Goal: Task Accomplishment & Management: Use online tool/utility

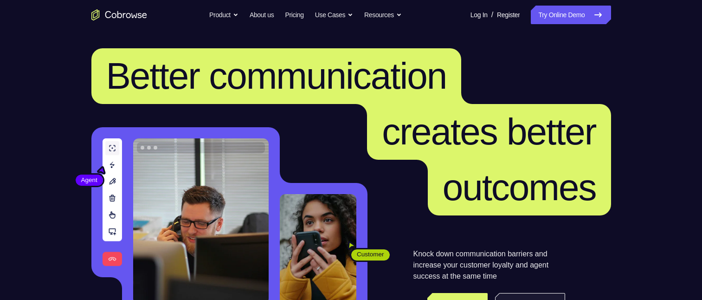
scroll to position [232, 0]
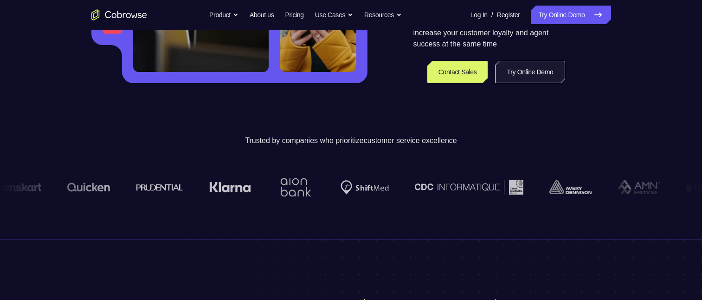
click at [517, 72] on link "Try Online Demo" at bounding box center [530, 72] width 70 height 22
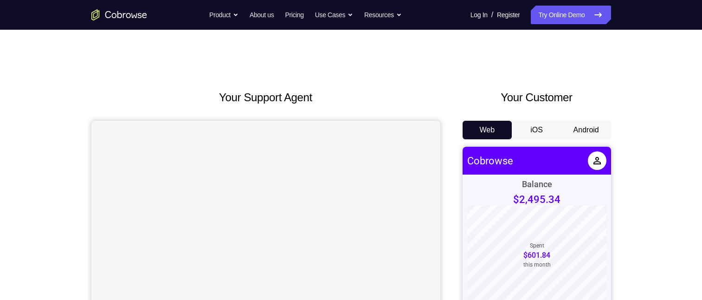
click at [583, 133] on button "Android" at bounding box center [587, 130] width 50 height 19
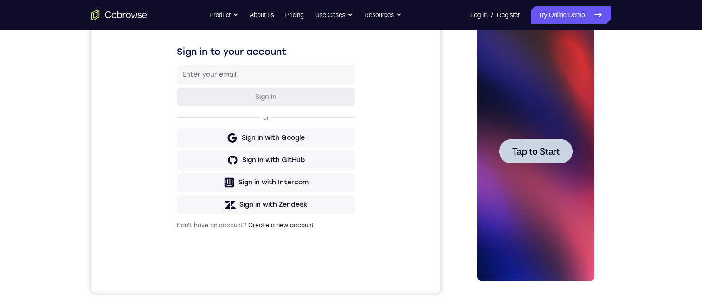
click at [528, 138] on div at bounding box center [536, 151] width 117 height 260
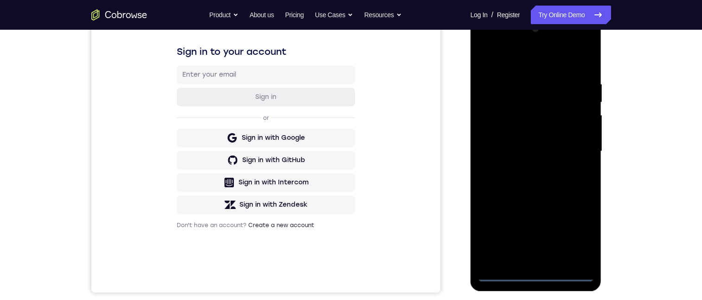
click at [670, 134] on div "Your Support Agent Your Customer Web iOS Android Next Steps We’d be happy to gi…" at bounding box center [351, 196] width 702 height 612
drag, startPoint x: 509, startPoint y: 271, endPoint x: 502, endPoint y: 278, distance: 9.8
click at [503, 278] on div at bounding box center [536, 151] width 117 height 260
click at [499, 276] on div at bounding box center [536, 151] width 117 height 260
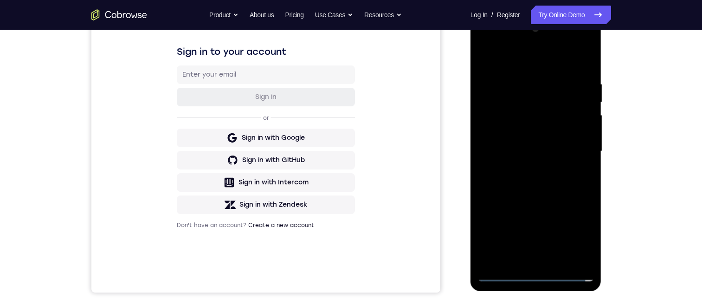
click at [499, 276] on div at bounding box center [536, 151] width 117 height 260
click at [543, 117] on div at bounding box center [536, 151] width 117 height 260
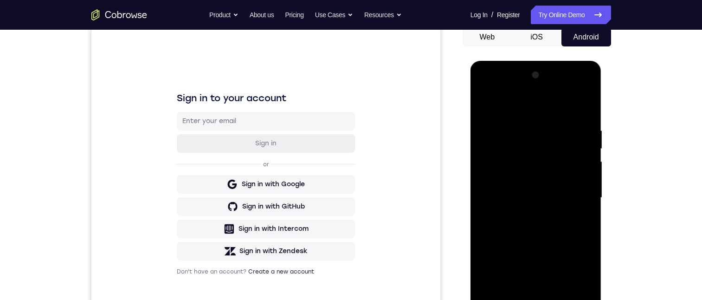
drag, startPoint x: 545, startPoint y: 198, endPoint x: 579, endPoint y: 102, distance: 102.6
click at [603, 61] on html "Online web based iOS Simulators and Android Emulators. Run iPhone, iPad, Mobile…" at bounding box center [537, 200] width 132 height 279
drag, startPoint x: 629, startPoint y: 208, endPoint x: 655, endPoint y: 111, distance: 100.4
click at [655, 111] on div "Your Support Agent Your Customer Web iOS Android Next Steps We’d be happy to gi…" at bounding box center [351, 243] width 702 height 612
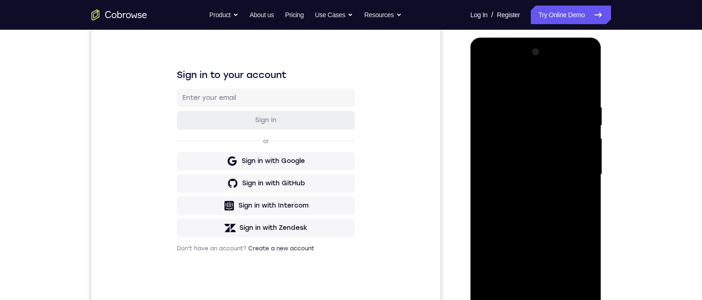
scroll to position [130, 0]
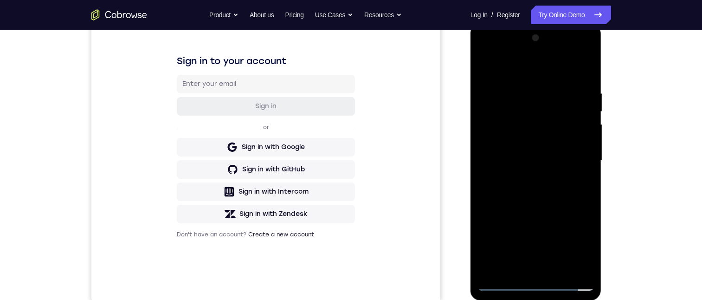
click at [498, 283] on div at bounding box center [536, 161] width 117 height 260
click at [500, 282] on div at bounding box center [536, 161] width 117 height 260
click at [567, 239] on div at bounding box center [536, 161] width 117 height 260
click at [575, 233] on div at bounding box center [536, 161] width 117 height 260
drag, startPoint x: 573, startPoint y: 243, endPoint x: 1074, endPoint y: 274, distance: 501.9
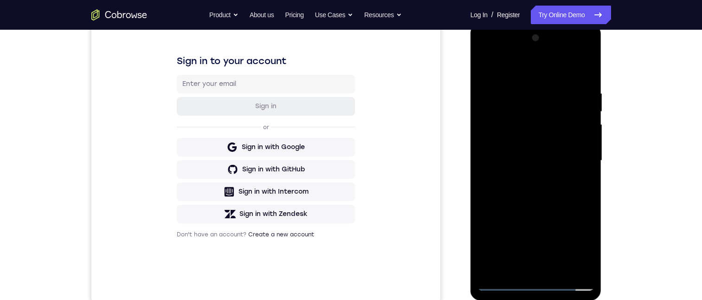
click at [573, 243] on div at bounding box center [536, 161] width 117 height 260
click at [502, 70] on div at bounding box center [536, 161] width 117 height 260
click at [517, 116] on div at bounding box center [536, 161] width 117 height 260
click at [577, 101] on div at bounding box center [536, 161] width 117 height 260
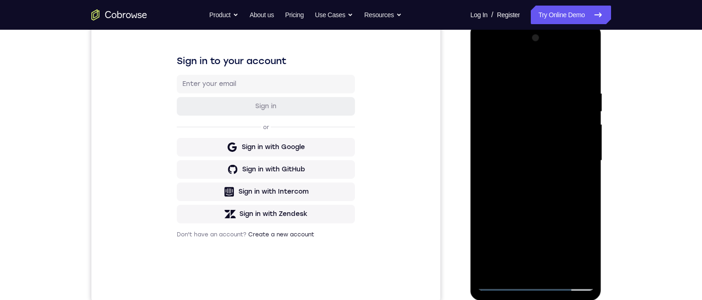
click at [576, 156] on div at bounding box center [536, 161] width 117 height 260
click at [525, 177] on div at bounding box center [536, 161] width 117 height 260
click at [516, 150] on div at bounding box center [536, 161] width 117 height 260
click at [519, 155] on div at bounding box center [536, 161] width 117 height 260
click at [531, 135] on div at bounding box center [536, 161] width 117 height 260
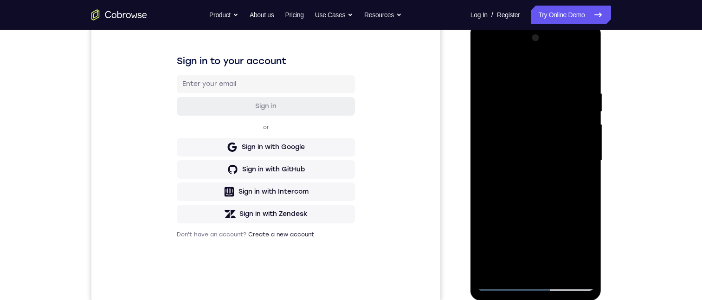
click at [545, 162] on div at bounding box center [536, 161] width 117 height 260
click at [544, 191] on div at bounding box center [536, 161] width 117 height 260
click at [537, 214] on div at bounding box center [536, 161] width 117 height 260
click at [545, 139] on div at bounding box center [536, 161] width 117 height 260
